Goal: Transaction & Acquisition: Purchase product/service

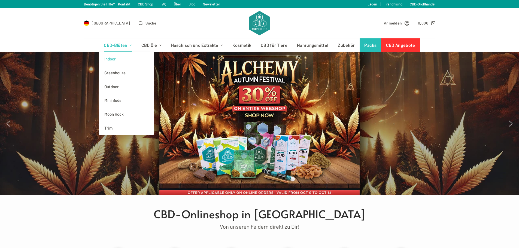
click at [107, 59] on link "Indoor" at bounding box center [126, 59] width 55 height 14
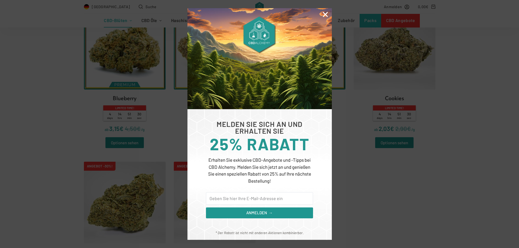
scroll to position [191, 0]
click at [396, 195] on div "MELDEN SIE SICH AN UND ERHALTEN SIE 25% RABATT Erhalten Sie exklusive CBD-Angeb…" at bounding box center [259, 124] width 519 height 248
click at [324, 14] on icon "Close" at bounding box center [325, 14] width 7 height 7
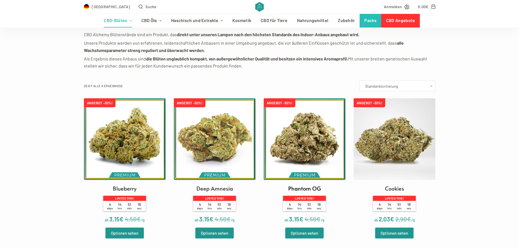
scroll to position [109, 0]
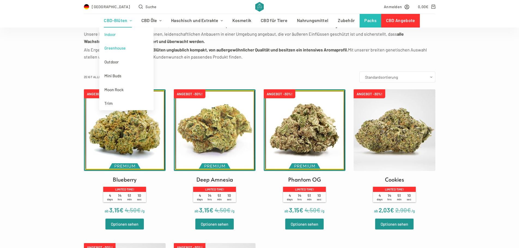
click at [110, 49] on link "Greenhouse" at bounding box center [126, 48] width 55 height 14
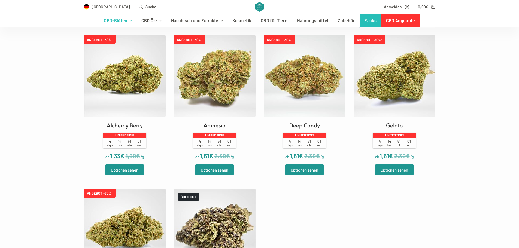
scroll to position [164, 0]
click at [142, 75] on img at bounding box center [125, 76] width 82 height 82
click at [319, 87] on img at bounding box center [305, 76] width 82 height 82
click at [408, 97] on img at bounding box center [395, 76] width 82 height 82
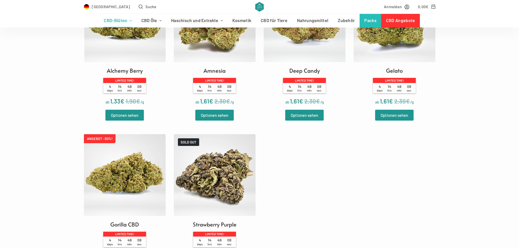
scroll to position [82, 0]
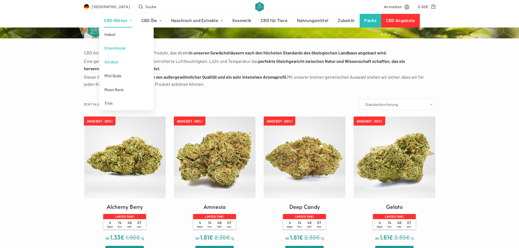
click at [117, 62] on link "Outdoor" at bounding box center [126, 62] width 55 height 14
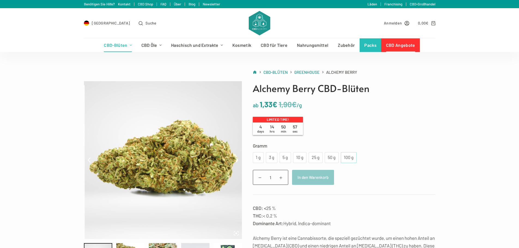
click at [345, 161] on div "100 g" at bounding box center [348, 157] width 9 height 7
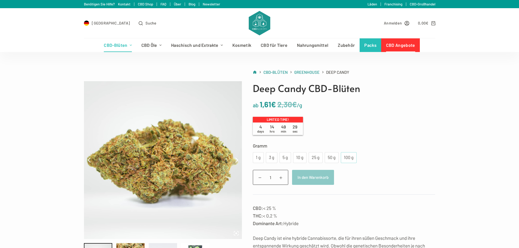
click at [345, 156] on div "100 g" at bounding box center [348, 157] width 9 height 7
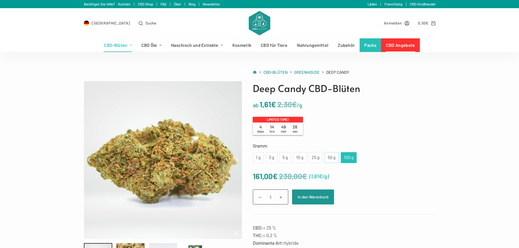
click at [329, 158] on div "50 g" at bounding box center [331, 157] width 7 height 7
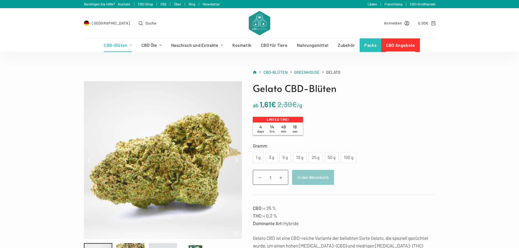
click at [349, 150] on label "Gramm" at bounding box center [344, 146] width 183 height 8
click at [0, 0] on select "Wähle eine Option 1 g 3 g 5 g 10 g 25 g 50 g 100 g" at bounding box center [0, 0] width 0 height 0
click at [353, 161] on div "100 g" at bounding box center [348, 157] width 9 height 7
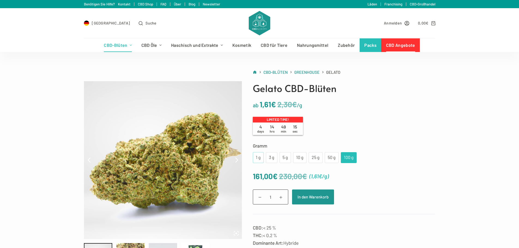
click at [258, 161] on div "1 g" at bounding box center [258, 157] width 4 height 7
click at [352, 161] on div "100 g" at bounding box center [348, 157] width 9 height 7
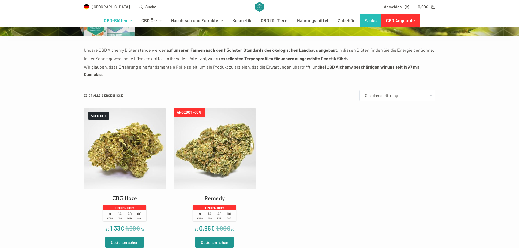
scroll to position [55, 0]
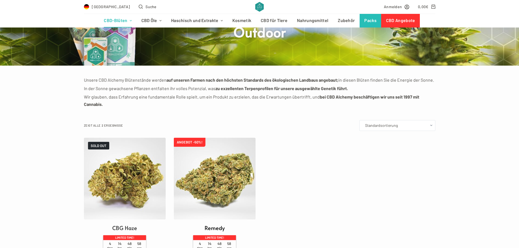
click at [226, 167] on img at bounding box center [215, 179] width 82 height 82
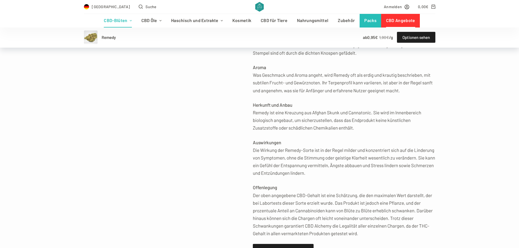
scroll to position [273, 0]
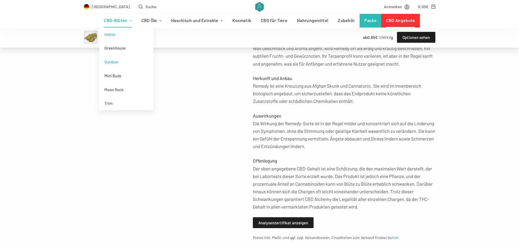
click at [114, 35] on link "Indoor" at bounding box center [126, 35] width 55 height 14
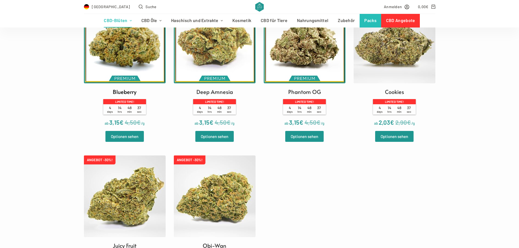
scroll to position [109, 0]
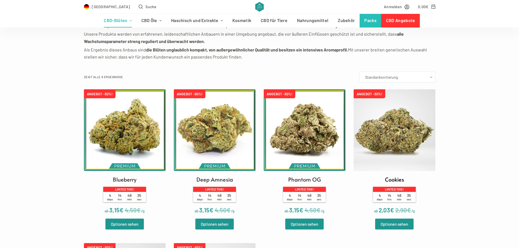
click at [398, 139] on img at bounding box center [395, 130] width 82 height 82
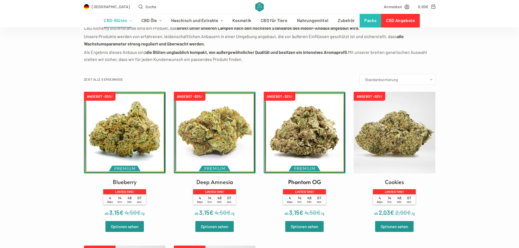
scroll to position [82, 0]
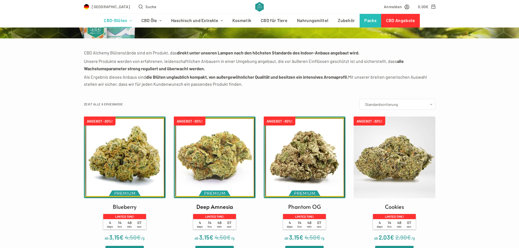
click at [231, 164] on img at bounding box center [215, 158] width 82 height 82
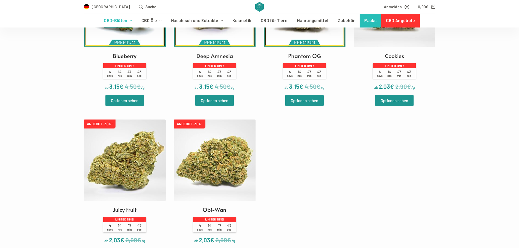
scroll to position [245, 0]
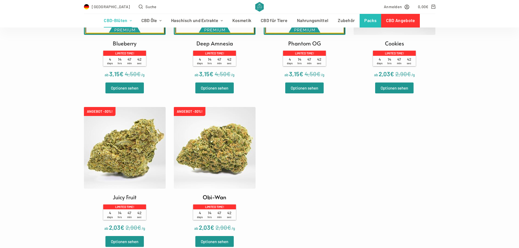
click at [232, 154] on img at bounding box center [215, 148] width 82 height 82
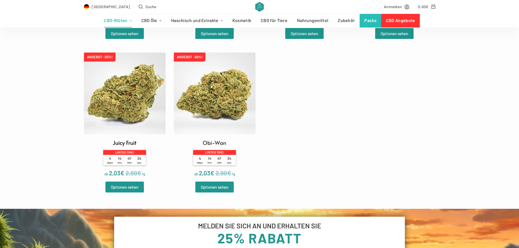
click at [124, 92] on img at bounding box center [125, 94] width 82 height 82
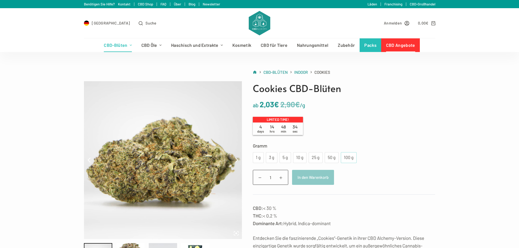
drag, startPoint x: 349, startPoint y: 155, endPoint x: 349, endPoint y: 158, distance: 3.5
click at [349, 155] on div "100 g" at bounding box center [348, 157] width 9 height 7
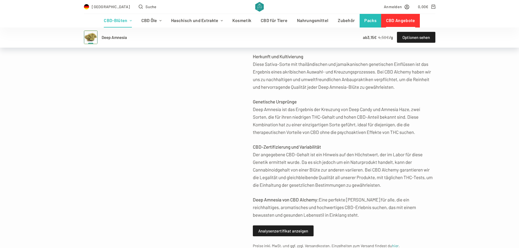
scroll to position [327, 0]
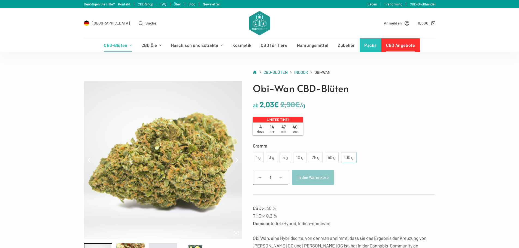
click at [352, 150] on label "Gramm" at bounding box center [344, 146] width 183 height 8
click at [0, 0] on select "Wähle eine Option 1 g 3 g 5 g 10 g 25 g 50 g 100 g" at bounding box center [0, 0] width 0 height 0
click at [350, 161] on div "100 g" at bounding box center [348, 157] width 9 height 7
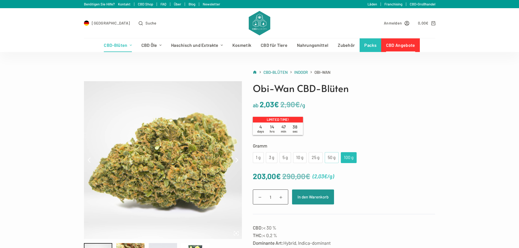
click at [336, 163] on div "50 g" at bounding box center [332, 157] width 14 height 11
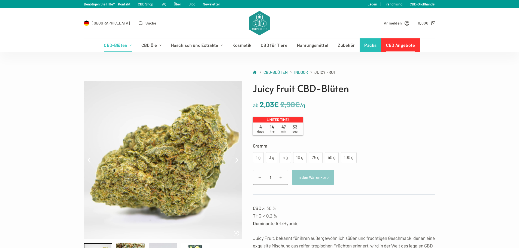
click at [350, 150] on label "Gramm" at bounding box center [344, 146] width 183 height 8
click at [0, 0] on select "Wähle eine Option 1 g 3 g 5 g 10 g 25 g 50 g 100 g" at bounding box center [0, 0] width 0 height 0
click at [352, 163] on tr "Gramm Wähle eine Option 1 g 3 g 5 g 10 g 25 g 50 g 100 g 1 g 3 g 5 g 10 g 25 g …" at bounding box center [344, 152] width 183 height 21
click at [351, 161] on div "100 g" at bounding box center [348, 157] width 9 height 7
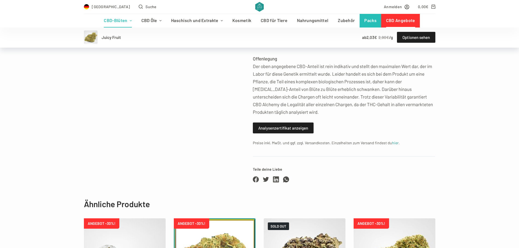
scroll to position [600, 0]
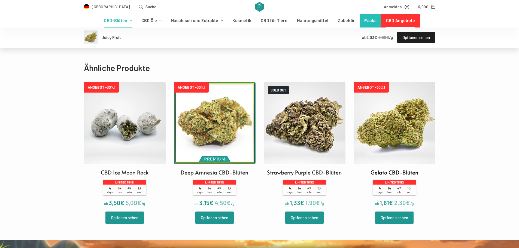
click at [419, 144] on img at bounding box center [395, 123] width 82 height 82
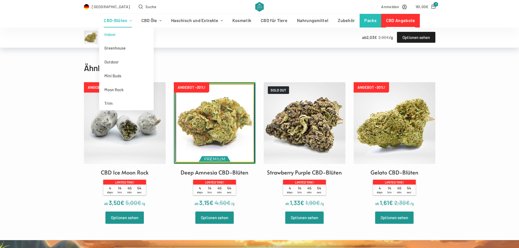
click at [119, 33] on link "Indoor" at bounding box center [126, 35] width 55 height 14
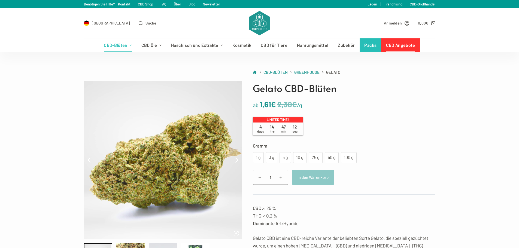
click at [358, 150] on label "Gramm" at bounding box center [344, 146] width 183 height 8
click at [0, 0] on select "Wähle eine Option 1 g 3 g 5 g 10 g 25 g 50 g 100 g" at bounding box center [0, 0] width 0 height 0
click at [354, 158] on tr "Gramm Wähle eine Option 1 g 3 g 5 g 10 g 25 g 50 g 100 g 1 g 3 g 5 g 10 g 25 g …" at bounding box center [344, 152] width 183 height 21
click at [348, 162] on div "100 g" at bounding box center [349, 157] width 16 height 11
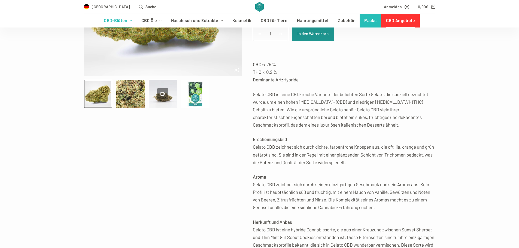
scroll to position [55, 0]
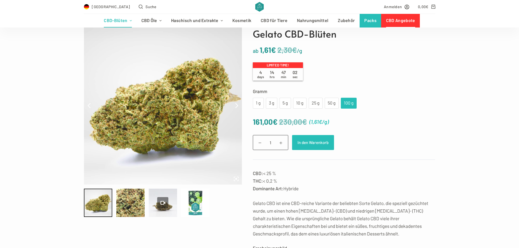
click at [323, 141] on button "In den Warenkorb" at bounding box center [313, 142] width 42 height 15
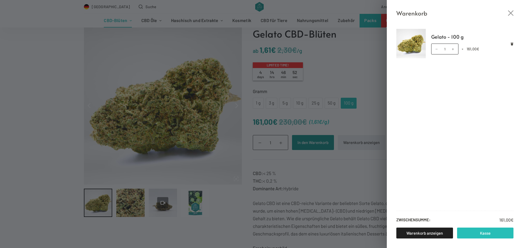
click at [478, 234] on link "Kasse" at bounding box center [485, 233] width 57 height 11
click at [349, 70] on div "Warenkorb Gelato - 100 g Gelato - 100 g Menge 1 × 161,00 € Zwischensumme: 161,0…" at bounding box center [261, 124] width 523 height 248
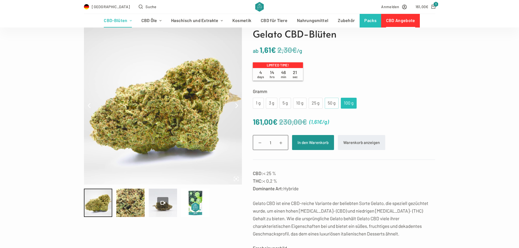
click at [332, 102] on div "50 g" at bounding box center [331, 103] width 7 height 7
click at [349, 102] on div "100 g" at bounding box center [348, 103] width 9 height 7
click at [338, 102] on div "1 g 3 g 5 g 10 g 25 g 50 g 100 g" at bounding box center [305, 103] width 104 height 11
click at [356, 103] on div "100 g" at bounding box center [349, 103] width 16 height 11
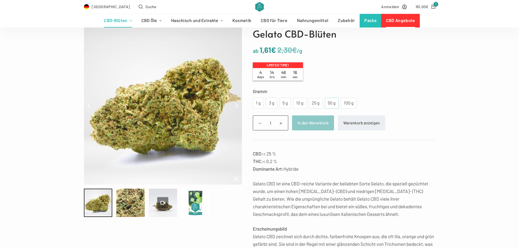
click at [332, 104] on div "50 g" at bounding box center [331, 103] width 7 height 7
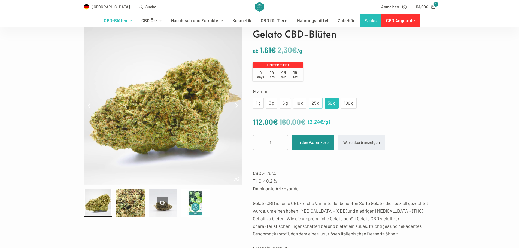
click at [316, 103] on div "25 g" at bounding box center [315, 103] width 7 height 7
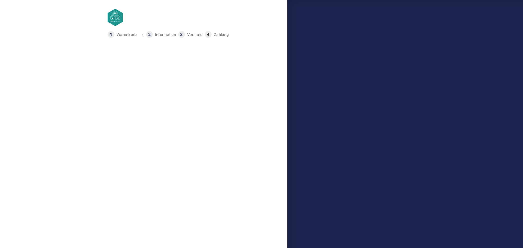
type input "[EMAIL_ADDRESS][DOMAIN_NAME]"
type input "[PERSON_NAME]"
type input "Schwarz"
type input "[PERSON_NAME][STREET_ADDRESS]"
type input "33165"
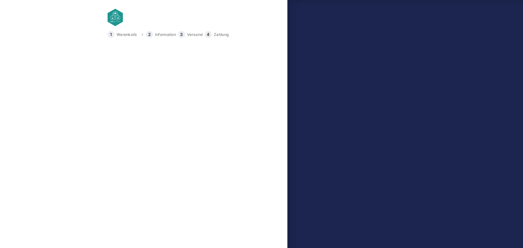
type input "Lichtenau"
type input "[PHONE_NUMBER]"
select select "DE-BE"
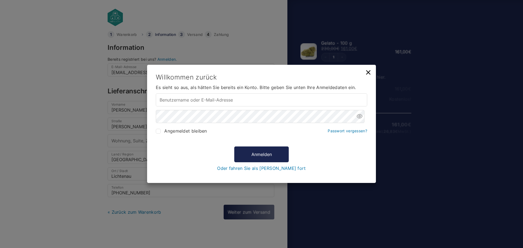
type input "[EMAIL_ADDRESS][DOMAIN_NAME]"
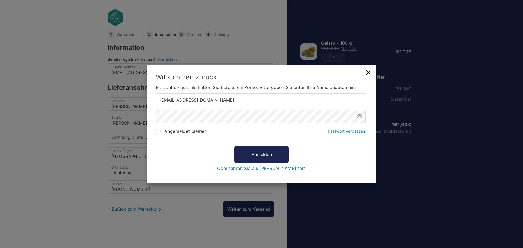
click at [366, 72] on icon at bounding box center [369, 73] width 8 height 8
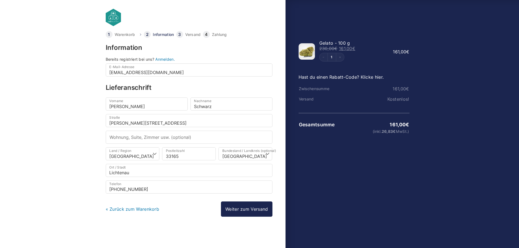
click at [510, 231] on div at bounding box center [259, 231] width 519 height 0
click at [346, 110] on tbody "Zwischensumme 161,00 € Versand Kostenlos! Gesamtsumme 161,00 € (inkl. 26,83 € M…" at bounding box center [354, 113] width 111 height 59
click at [372, 78] on link "Hast du einen Rabatt-Code? Klicke hier." at bounding box center [341, 76] width 85 height 5
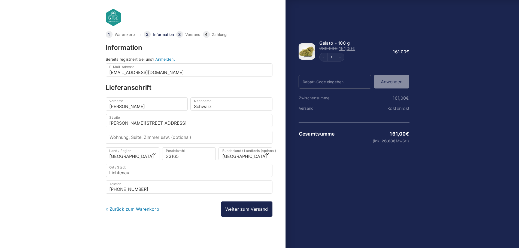
click at [342, 80] on input "Rabatt-Code" at bounding box center [335, 82] width 73 height 14
click at [314, 231] on div at bounding box center [259, 231] width 519 height 0
click at [389, 82] on button "Anwenden" at bounding box center [391, 82] width 35 height 14
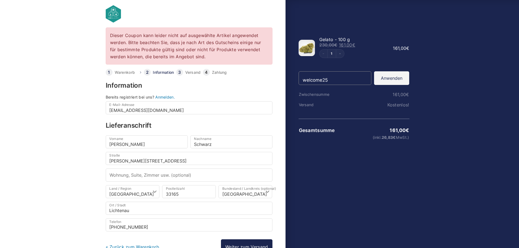
scroll to position [4, 0]
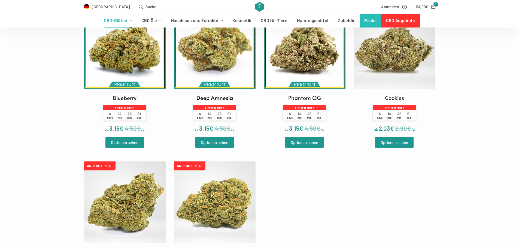
scroll to position [191, 0]
click at [306, 67] on img at bounding box center [305, 49] width 82 height 82
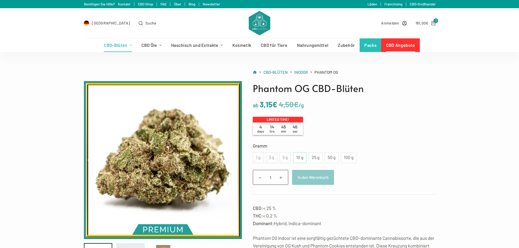
click at [298, 161] on div "10 g" at bounding box center [300, 157] width 7 height 7
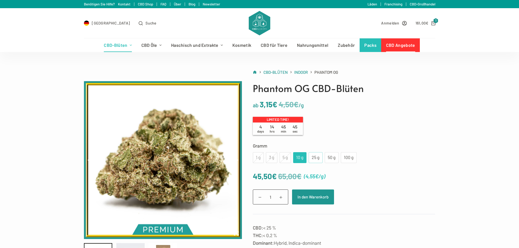
click at [318, 160] on div "25 g" at bounding box center [315, 157] width 7 height 7
click at [299, 158] on div "10 g" at bounding box center [300, 157] width 7 height 7
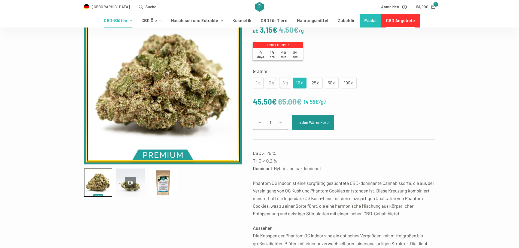
scroll to position [27, 0]
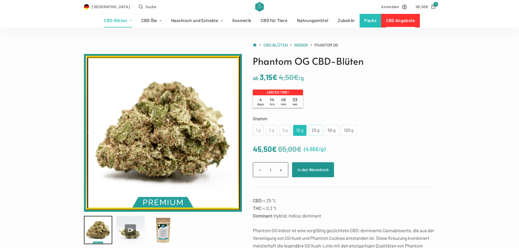
click at [311, 133] on div "25 g" at bounding box center [316, 130] width 14 height 11
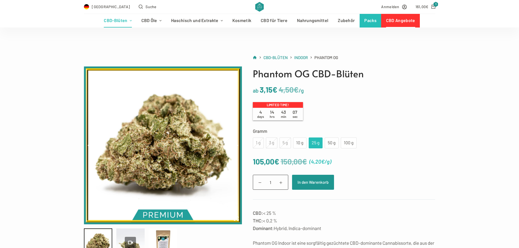
scroll to position [0, 0]
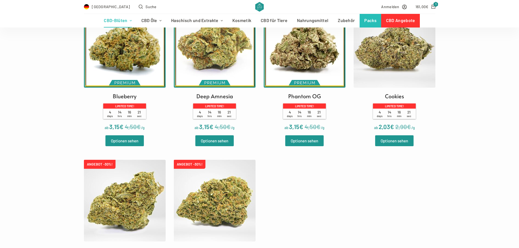
scroll to position [273, 0]
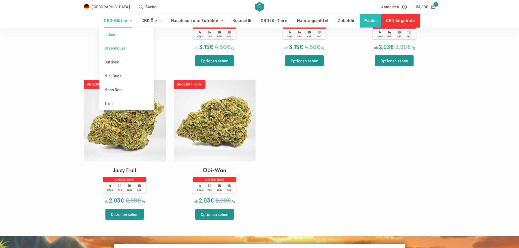
click at [118, 46] on link "Greenhouse" at bounding box center [126, 48] width 55 height 14
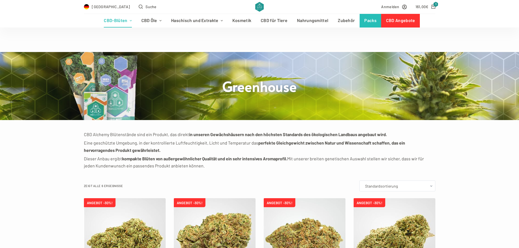
scroll to position [109, 0]
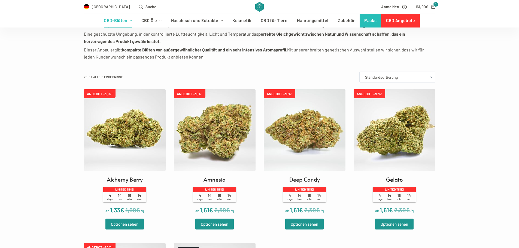
click at [395, 139] on img at bounding box center [395, 130] width 82 height 82
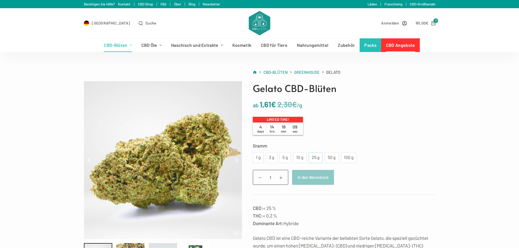
click at [313, 159] on div "25 g" at bounding box center [315, 157] width 7 height 7
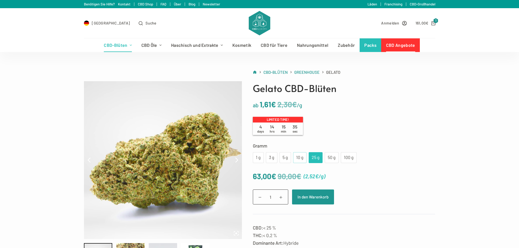
click at [299, 162] on div "10 g" at bounding box center [299, 157] width 13 height 11
